Goal: Information Seeking & Learning: Learn about a topic

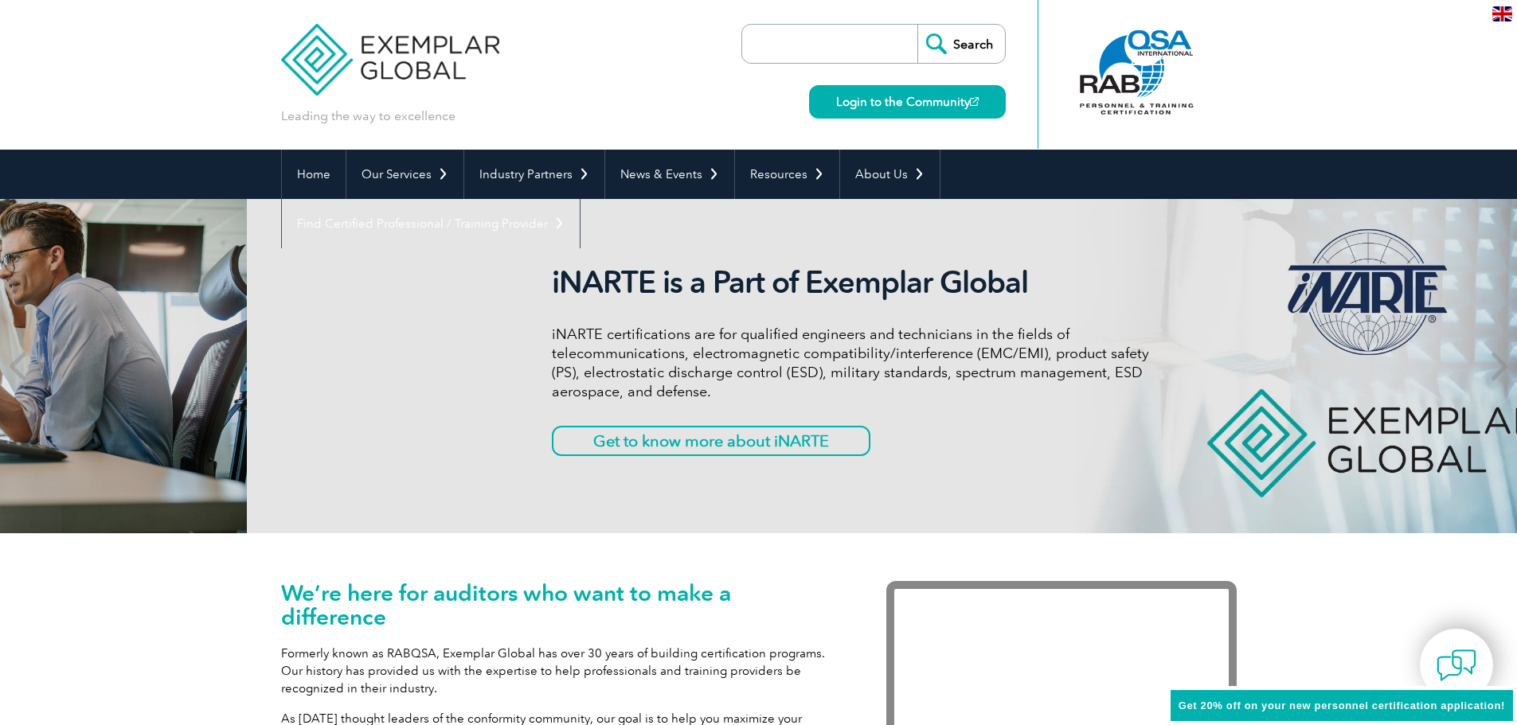
drag, startPoint x: 308, startPoint y: 281, endPoint x: 388, endPoint y: 379, distance: 126.2
click at [528, 380] on div "iNARTE is a Part of Exemplar Global iNARTE certifications are for qualified eng…" at bounding box center [1006, 366] width 956 height 334
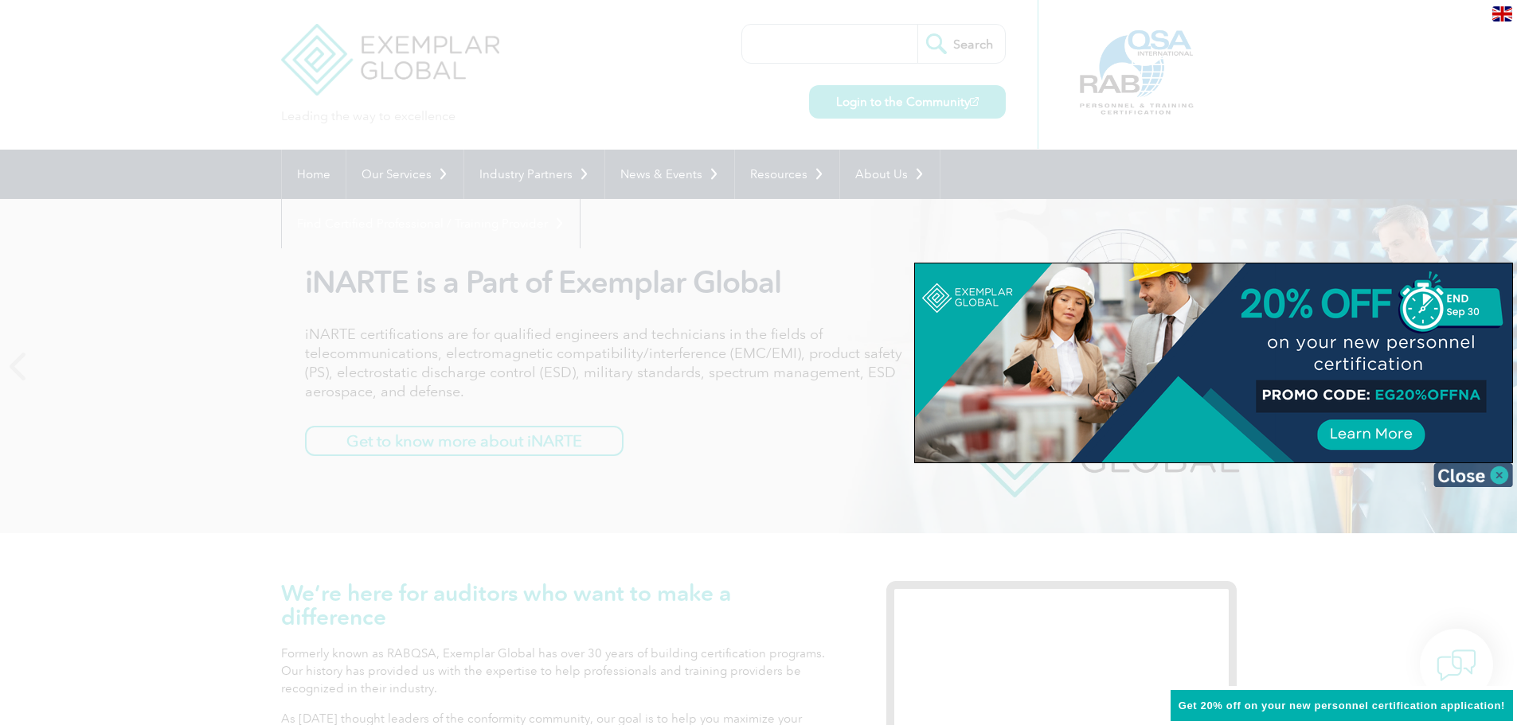
click at [1492, 483] on img at bounding box center [1473, 475] width 80 height 24
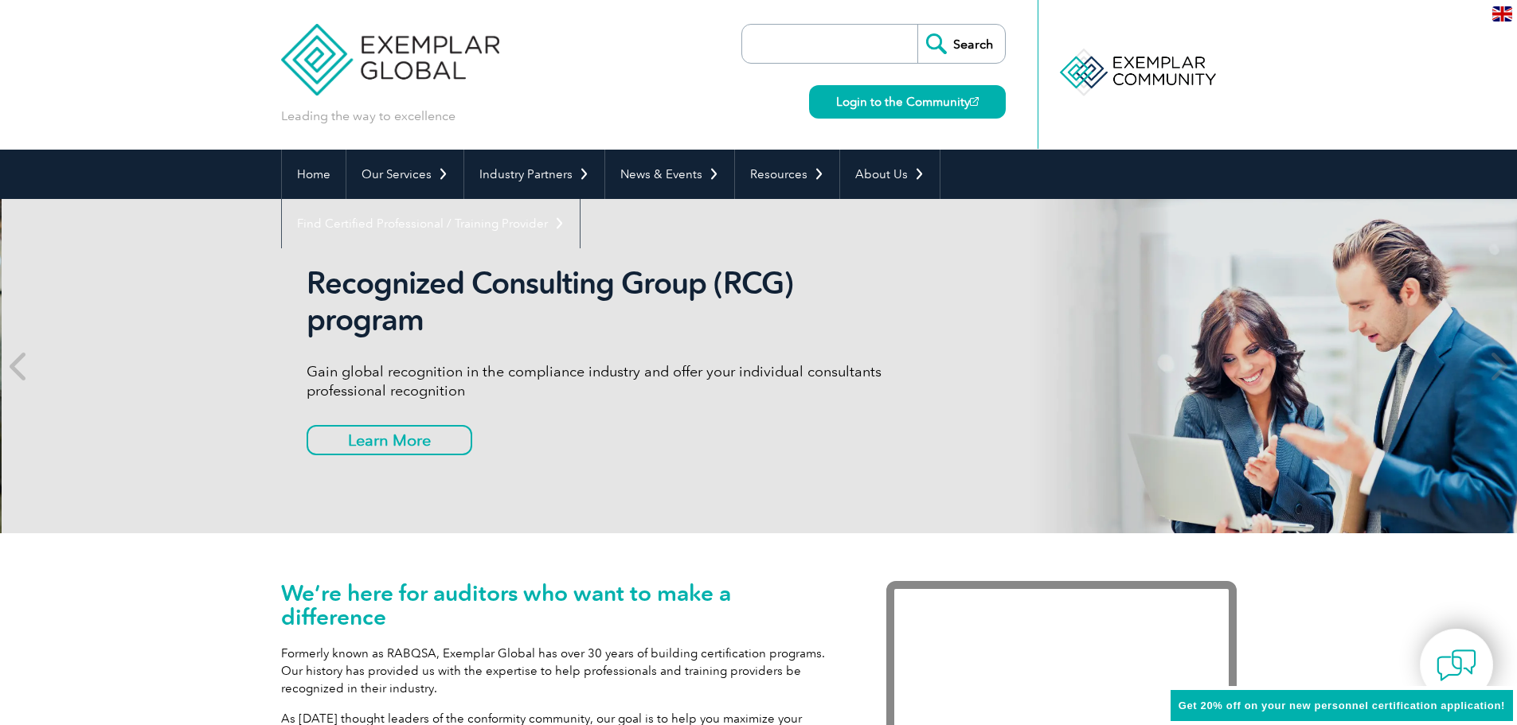
drag, startPoint x: 315, startPoint y: 283, endPoint x: 499, endPoint y: 388, distance: 210.8
click at [499, 388] on div "Recognized Consulting Group (RCG) program Gain global recognition in the compli…" at bounding box center [761, 366] width 956 height 334
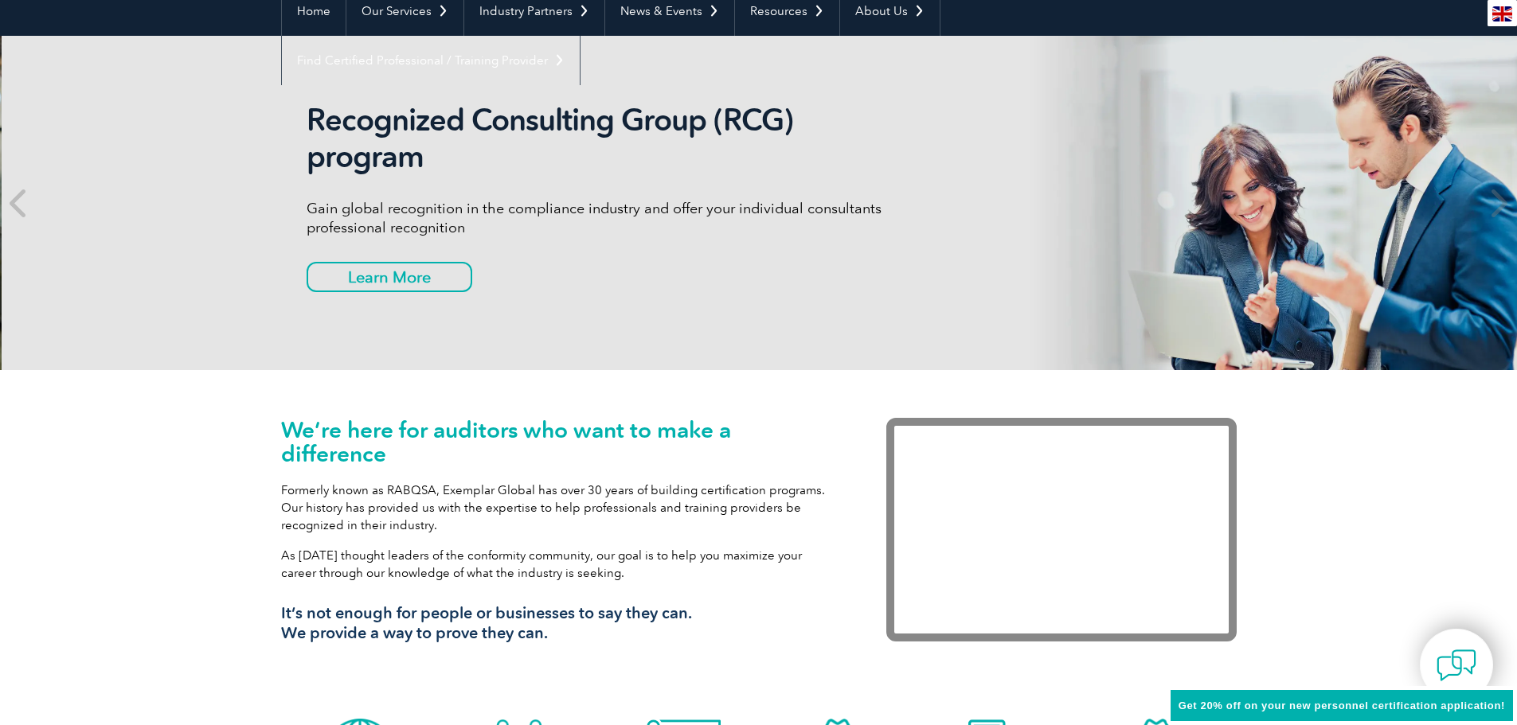
scroll to position [319, 0]
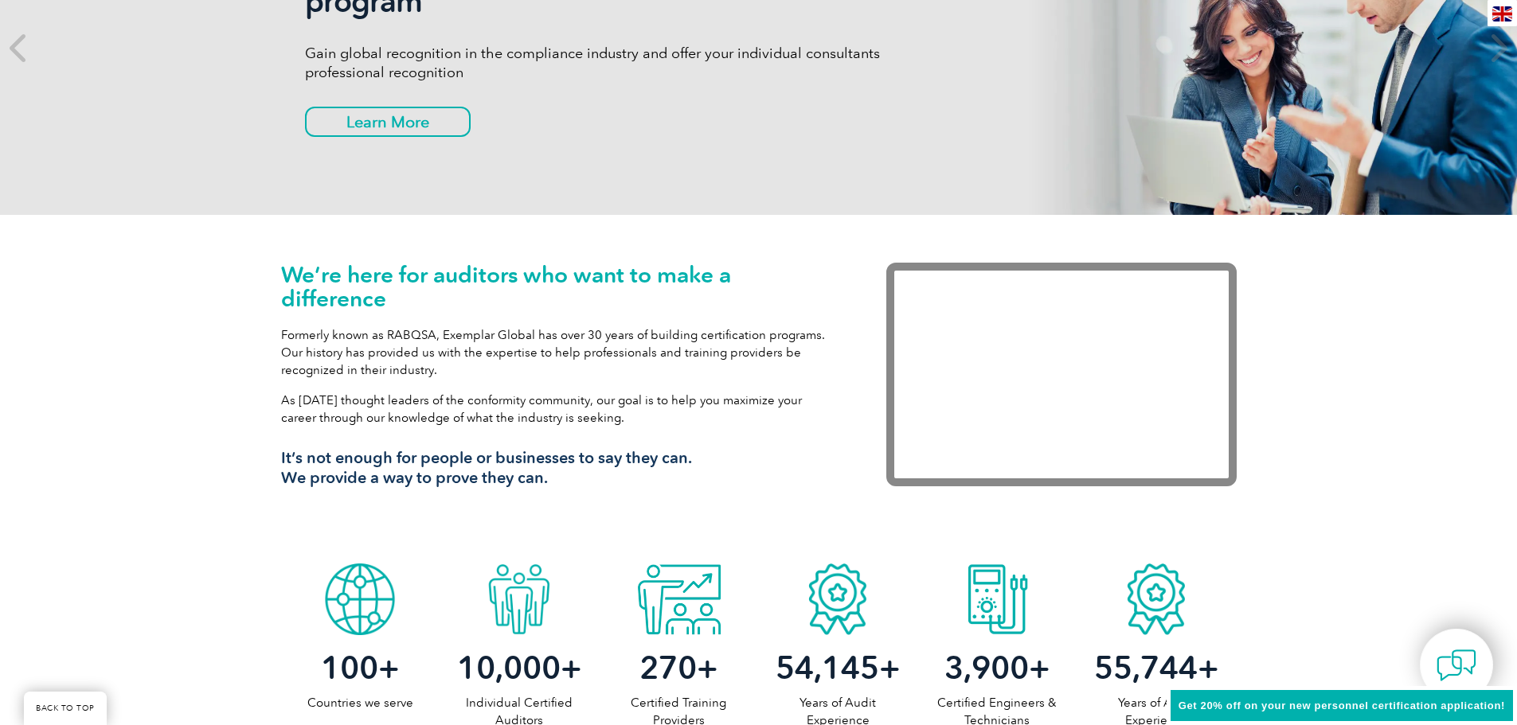
drag, startPoint x: 283, startPoint y: 280, endPoint x: 764, endPoint y: 486, distance: 523.8
click at [764, 486] on div "We’re here for auditors who want to make a difference Formerly known as RABQSA,…" at bounding box center [559, 381] width 557 height 237
click at [764, 486] on h3 "It’s not enough for people or businesses to say they can. We provide a way to p…" at bounding box center [559, 468] width 557 height 40
drag, startPoint x: 687, startPoint y: 500, endPoint x: 561, endPoint y: 482, distance: 127.1
click at [561, 482] on div "We’re here for auditors who want to make a difference Formerly known as RABQSA,…" at bounding box center [759, 385] width 956 height 341
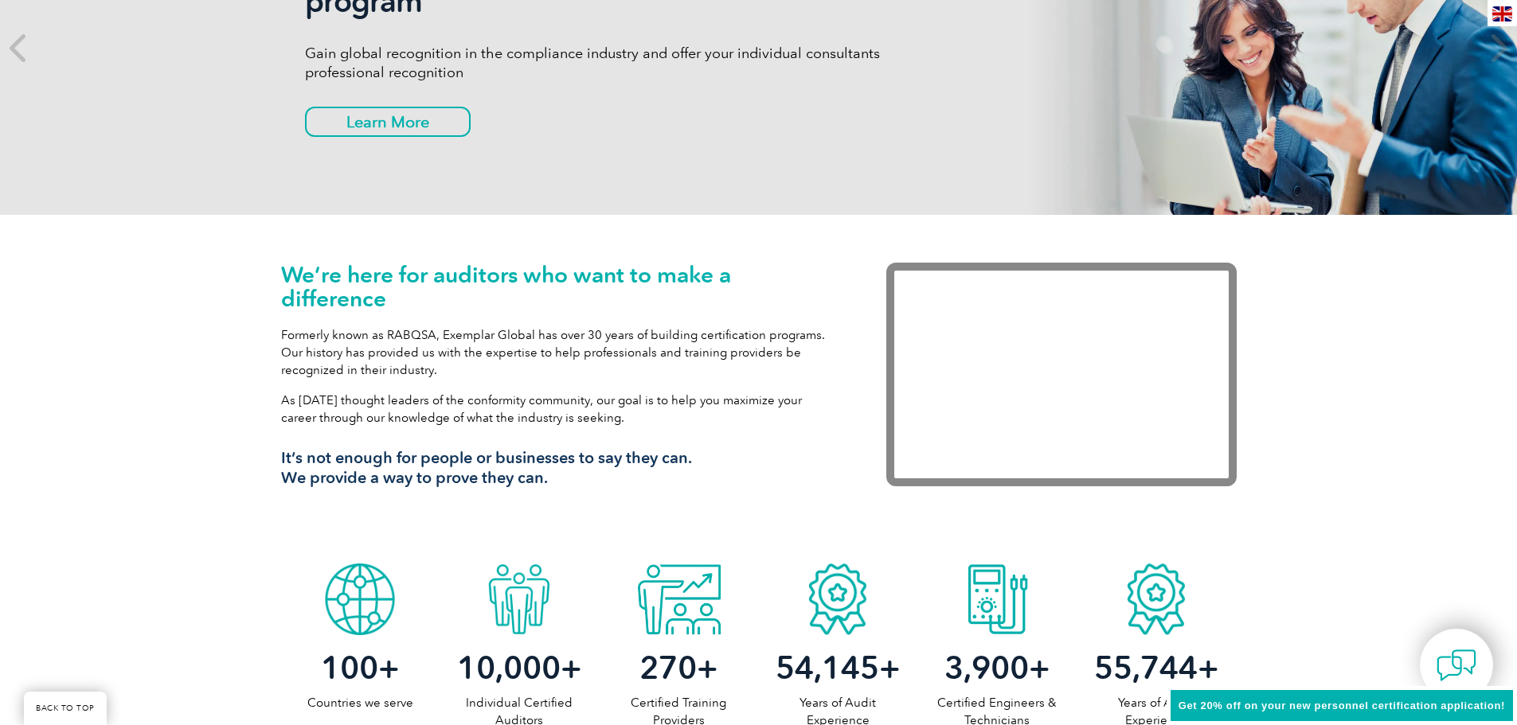
click at [561, 481] on h3 "It’s not enough for people or businesses to say they can. We provide a way to p…" at bounding box center [559, 468] width 557 height 40
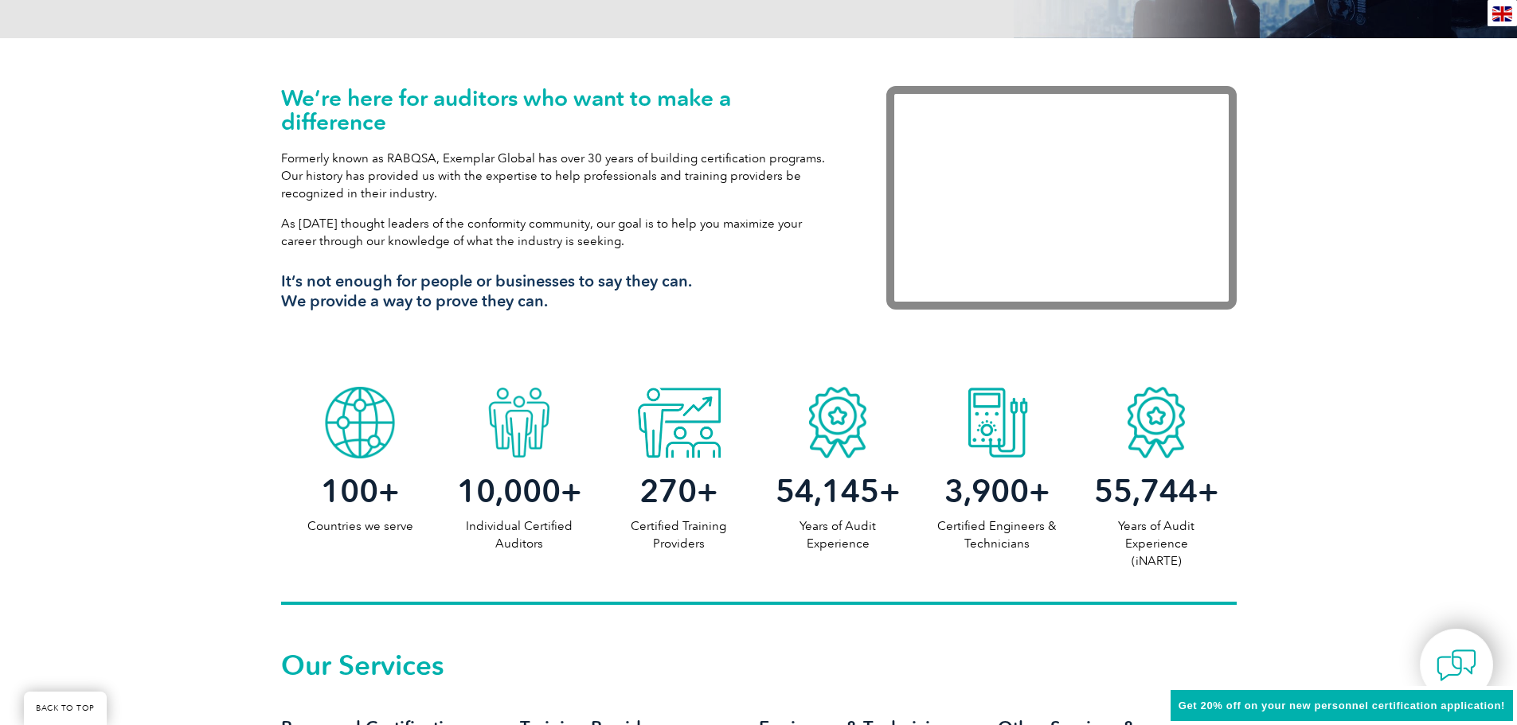
scroll to position [557, 0]
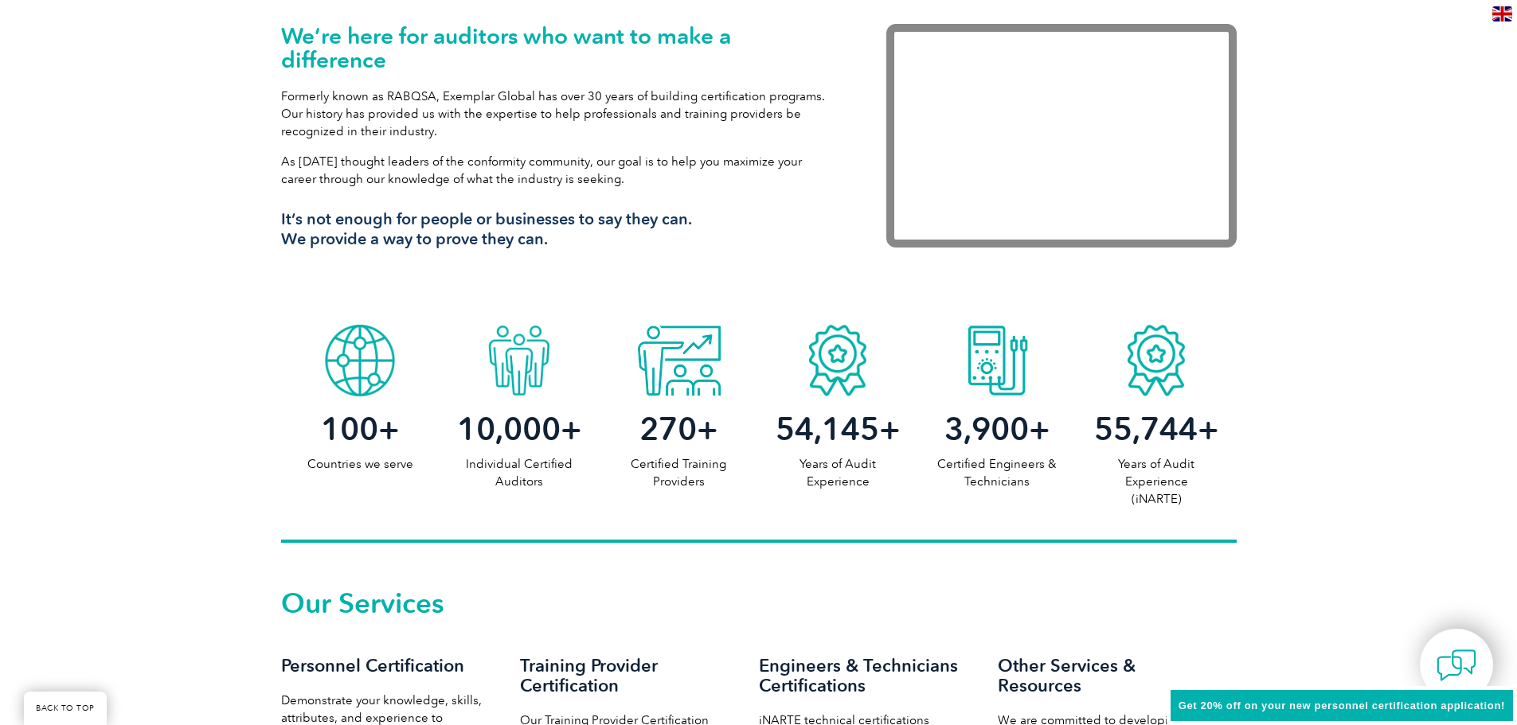
click at [201, 420] on div "100 + Countries we serve 10,000 + Individual Certified Auditors 270 + Certified…" at bounding box center [758, 430] width 1517 height 226
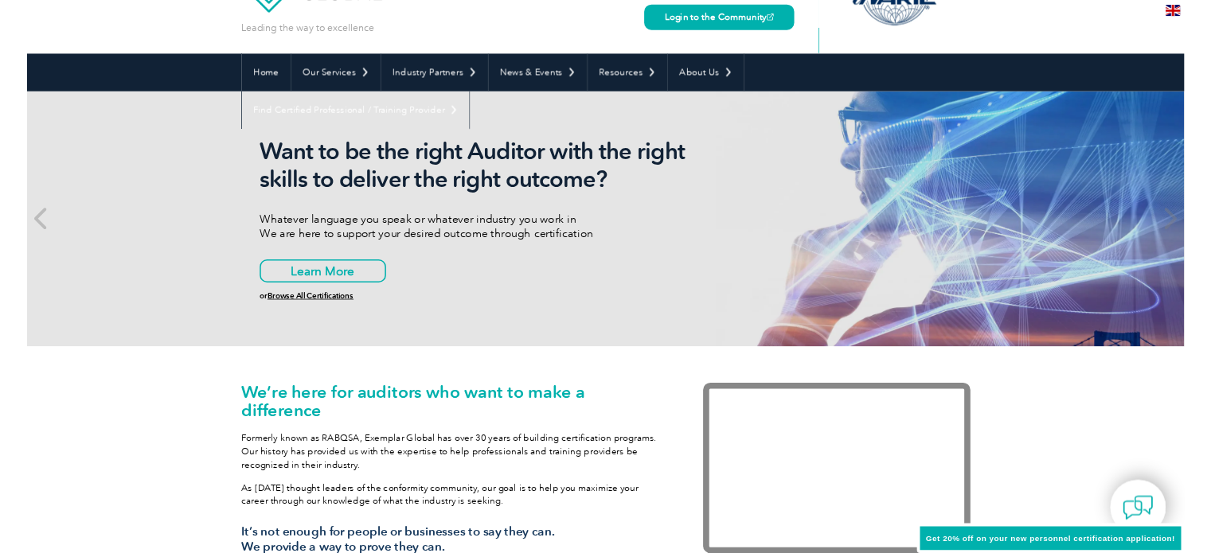
scroll to position [0, 0]
